Goal: Find specific page/section: Find specific page/section

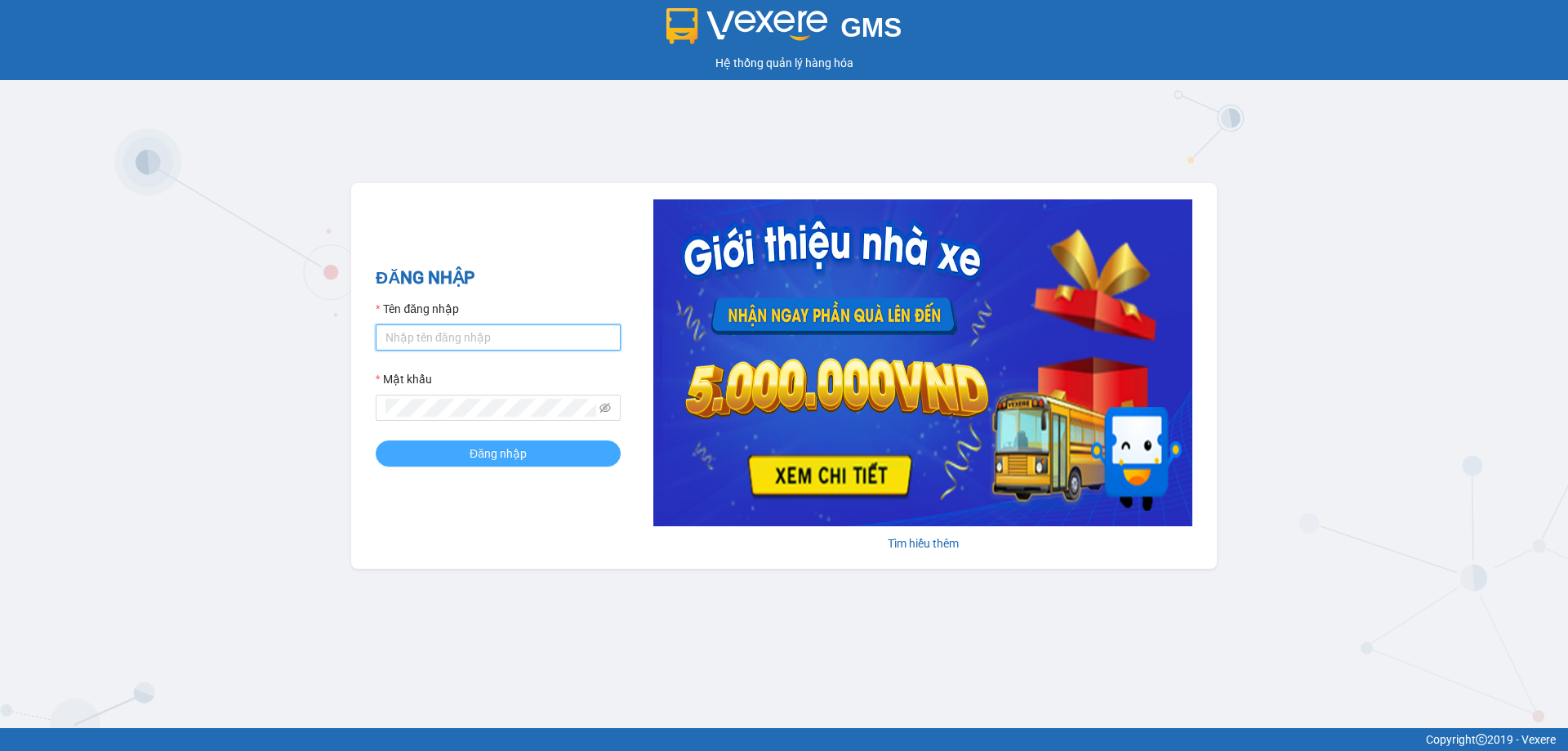
type input "trannc.tuanhung"
click at [430, 447] on button "Đăng nhập" at bounding box center [498, 454] width 245 height 26
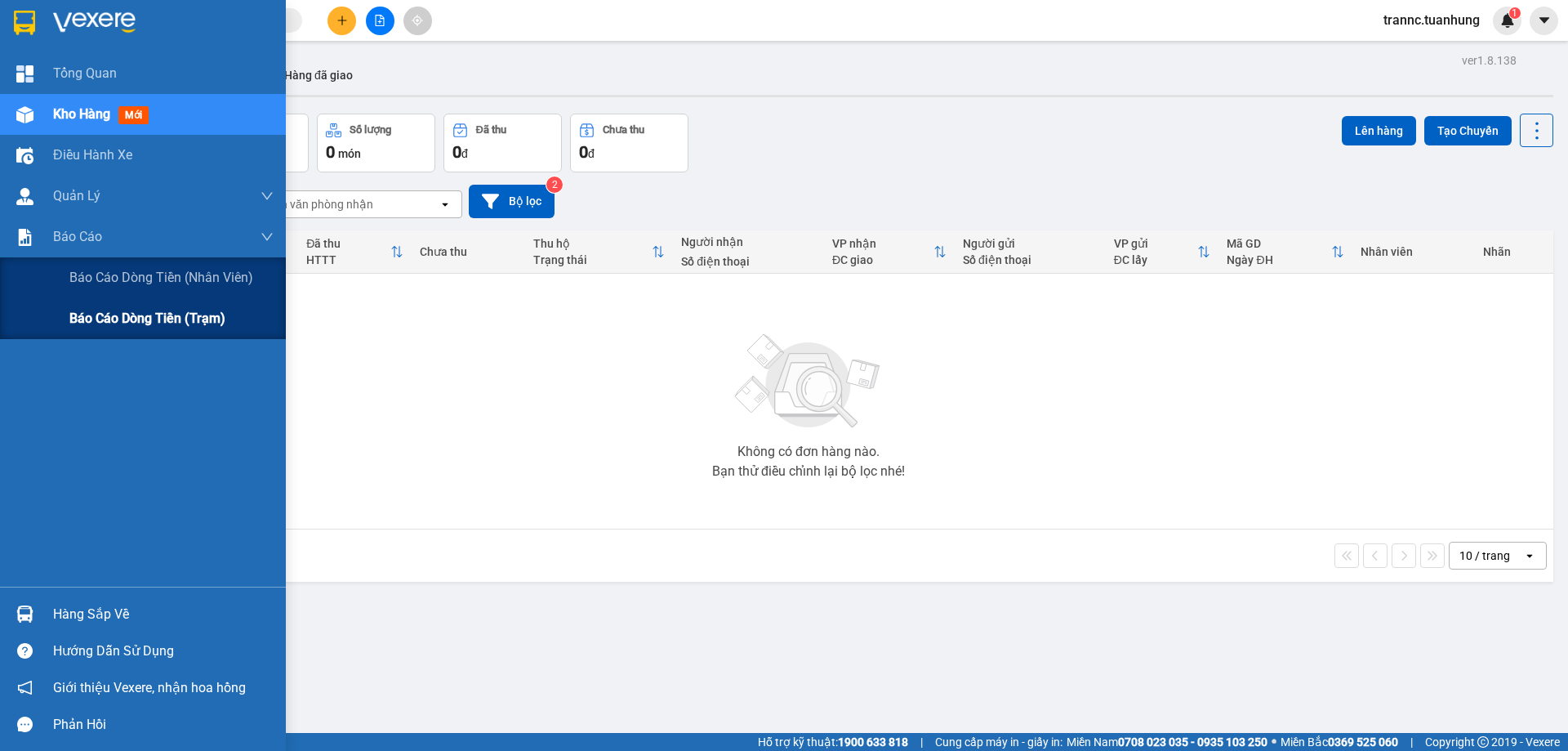
click at [221, 323] on span "Báo cáo dòng tiền (trạm)" at bounding box center [148, 318] width 156 height 20
